Goal: Information Seeking & Learning: Learn about a topic

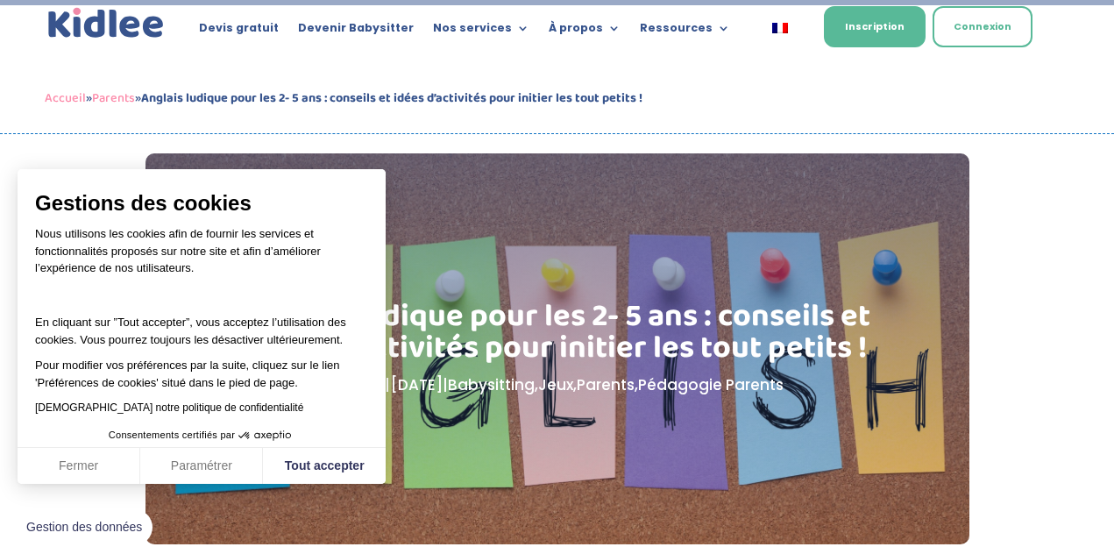
scroll to position [88, 0]
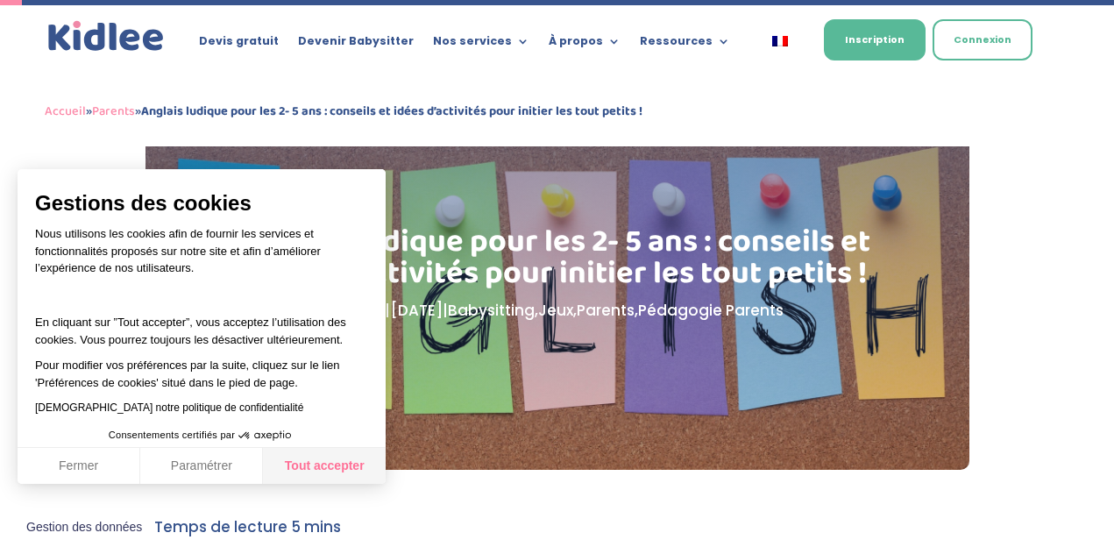
click at [320, 472] on button "Tout accepter" at bounding box center [324, 466] width 123 height 37
checkbox input "true"
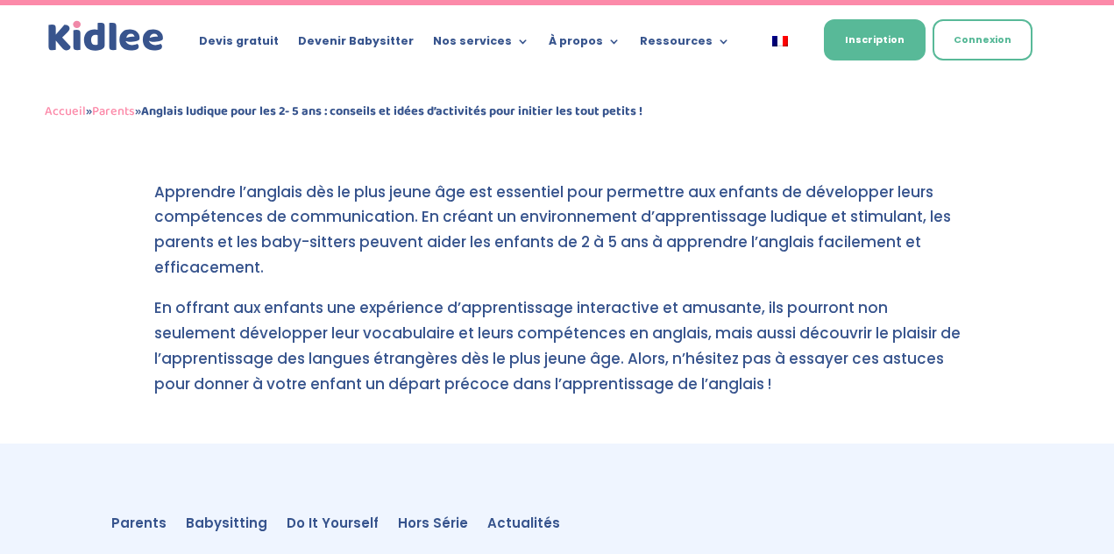
scroll to position [4644, 0]
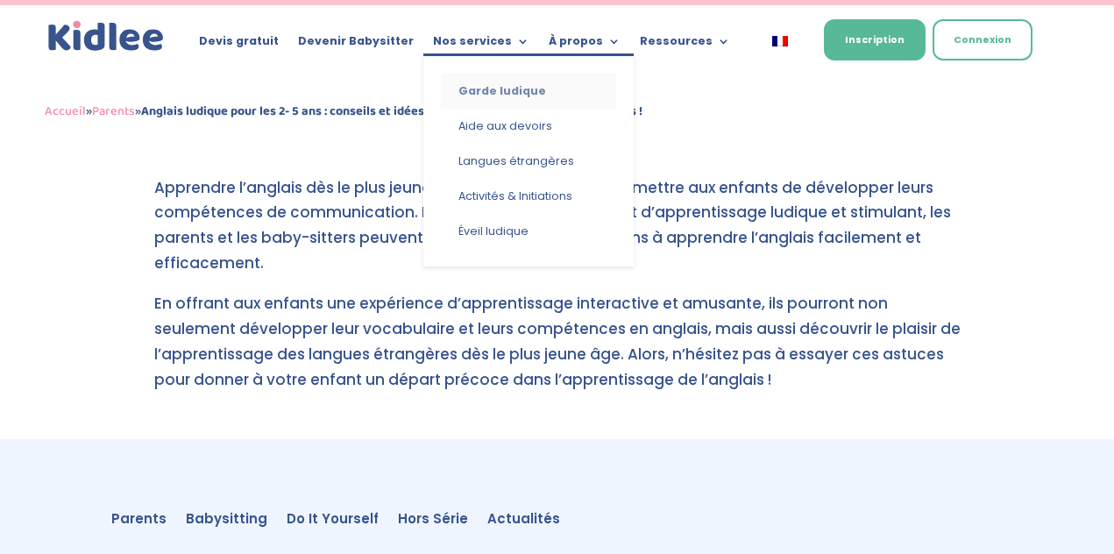
click at [513, 92] on link "Garde ludique" at bounding box center [528, 91] width 175 height 35
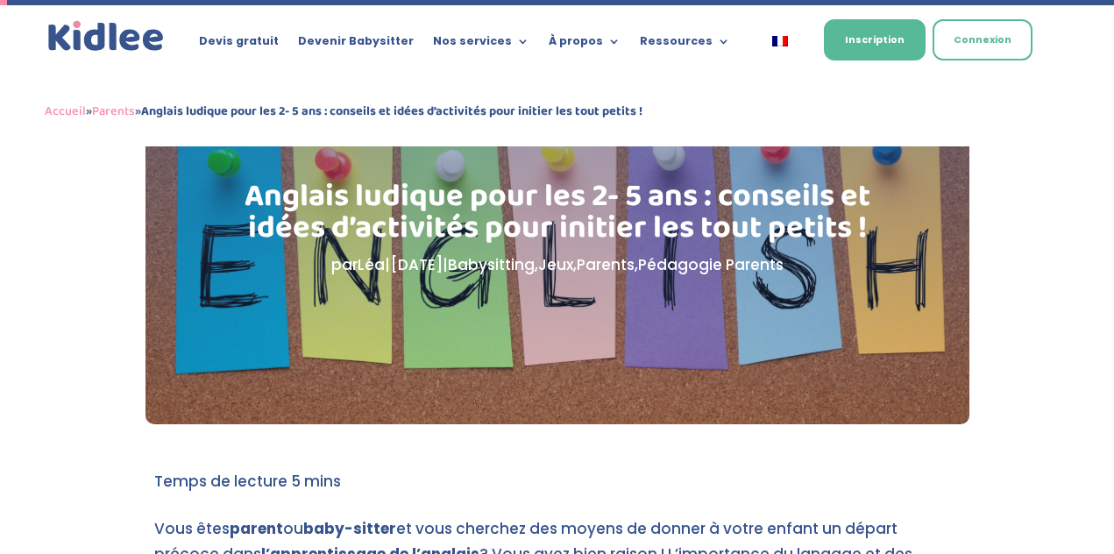
scroll to position [438, 0]
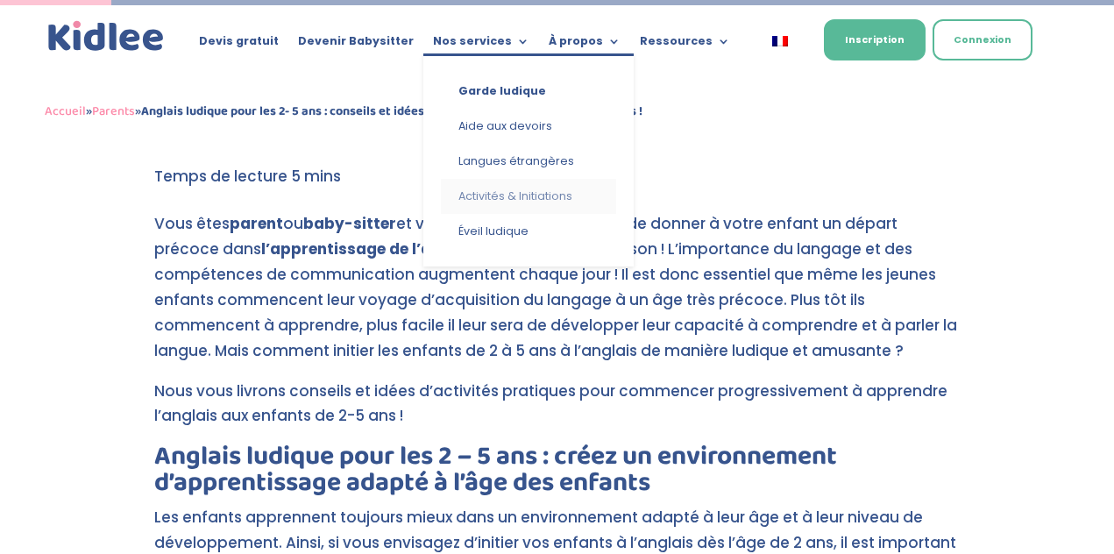
click at [555, 194] on link "Activités & Initiations" at bounding box center [528, 196] width 175 height 35
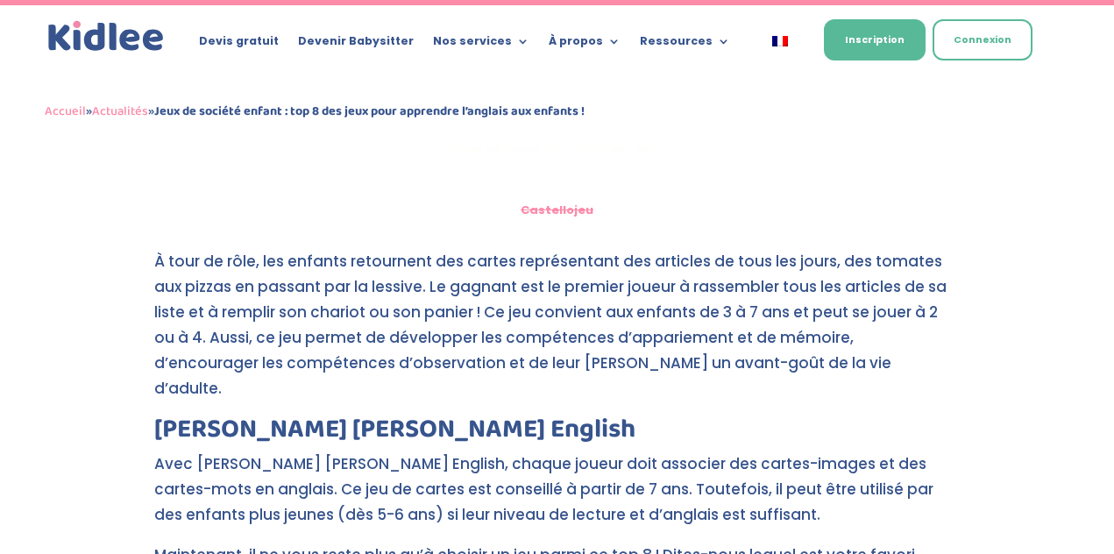
scroll to position [2804, 0]
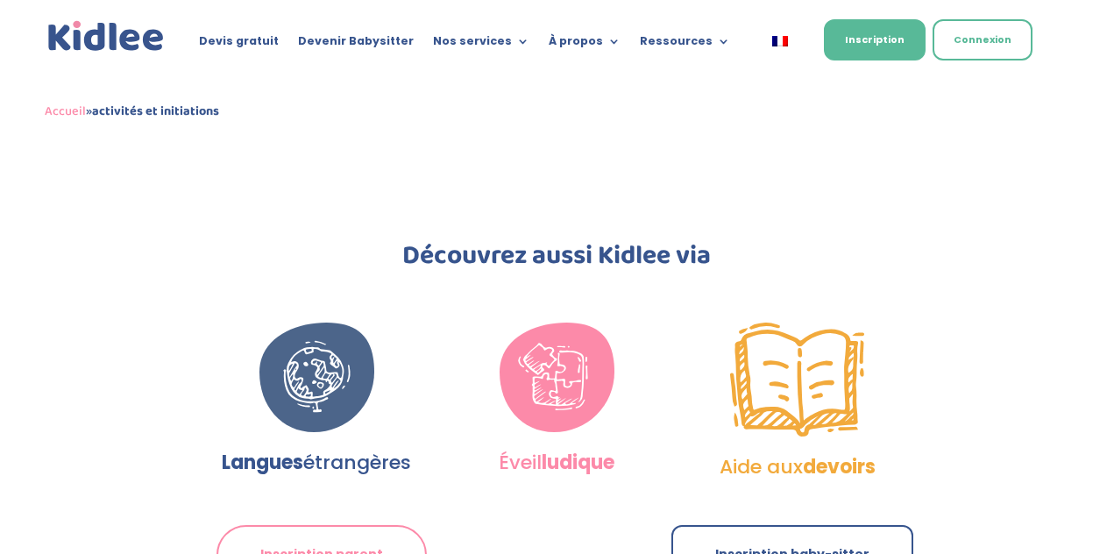
scroll to position [1402, 0]
